Goal: Task Accomplishment & Management: Manage account settings

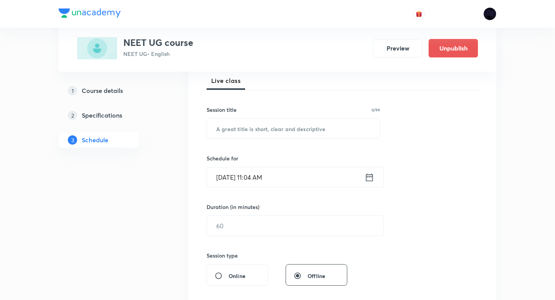
scroll to position [109, 0]
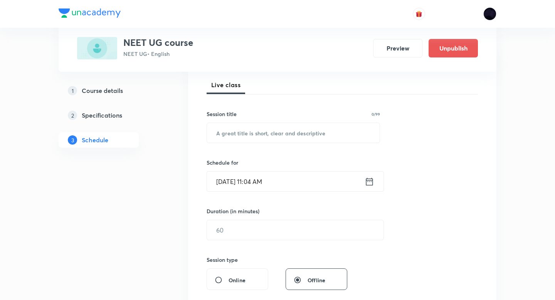
click at [120, 86] on h5 "Course details" at bounding box center [102, 90] width 41 height 9
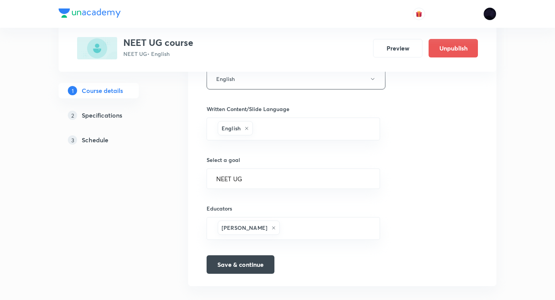
scroll to position [456, 0]
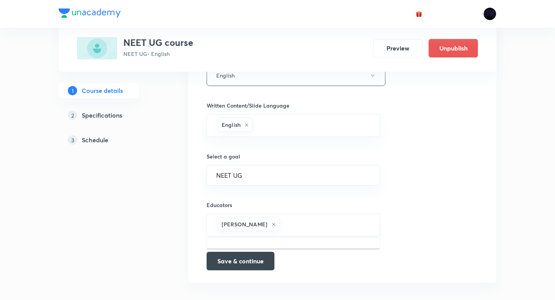
click at [288, 160] on input "text" at bounding box center [325, 225] width 89 height 14
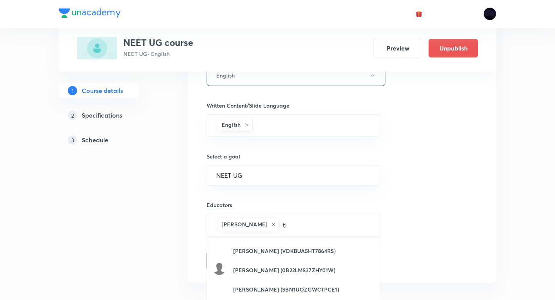
type input "t"
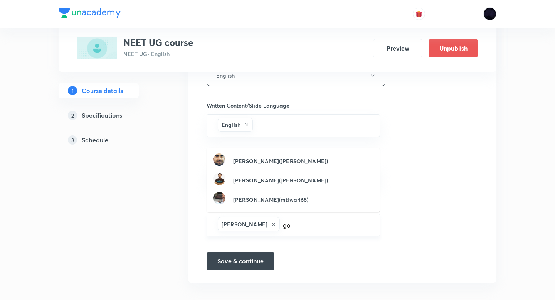
type input "g"
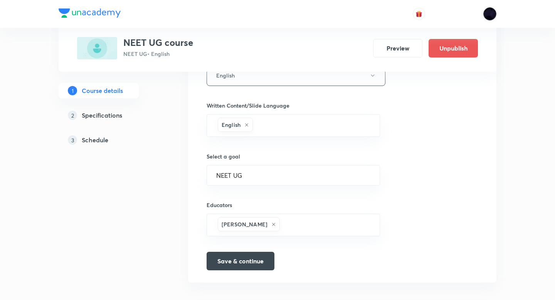
click at [491, 17] on img at bounding box center [489, 13] width 13 height 13
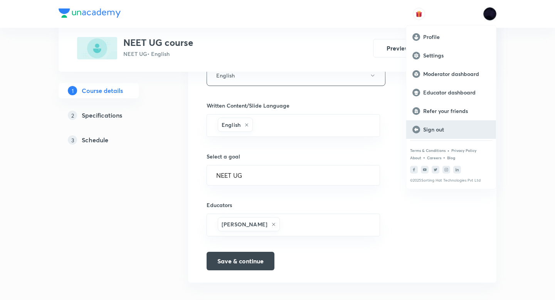
click at [448, 128] on p "Sign out" at bounding box center [456, 129] width 67 height 7
